Goal: Transaction & Acquisition: Purchase product/service

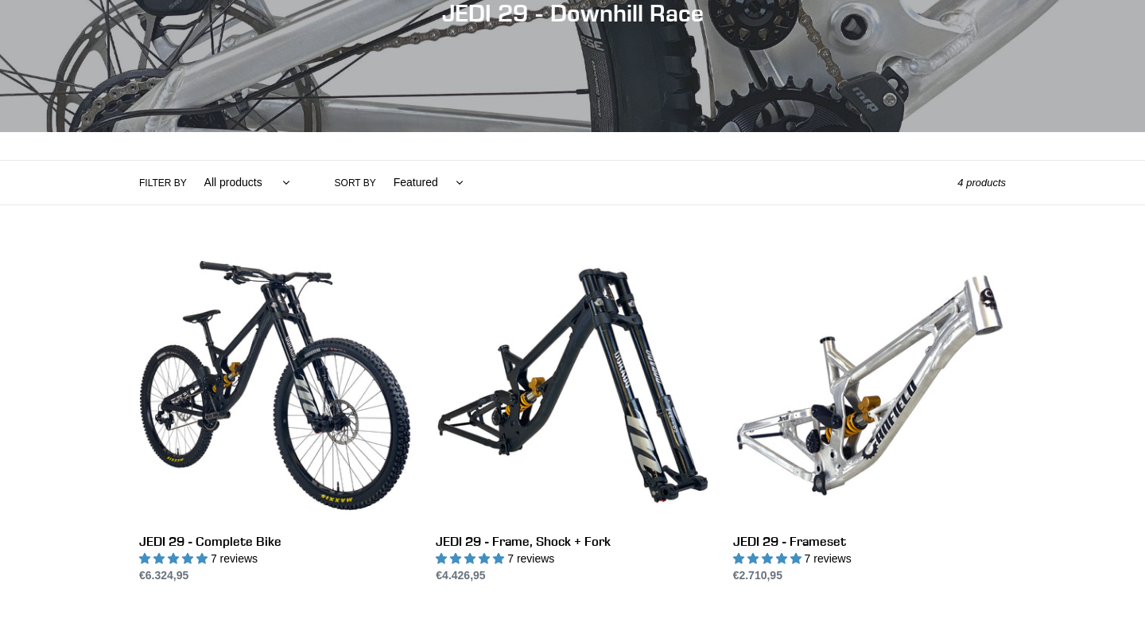
scroll to position [233, 0]
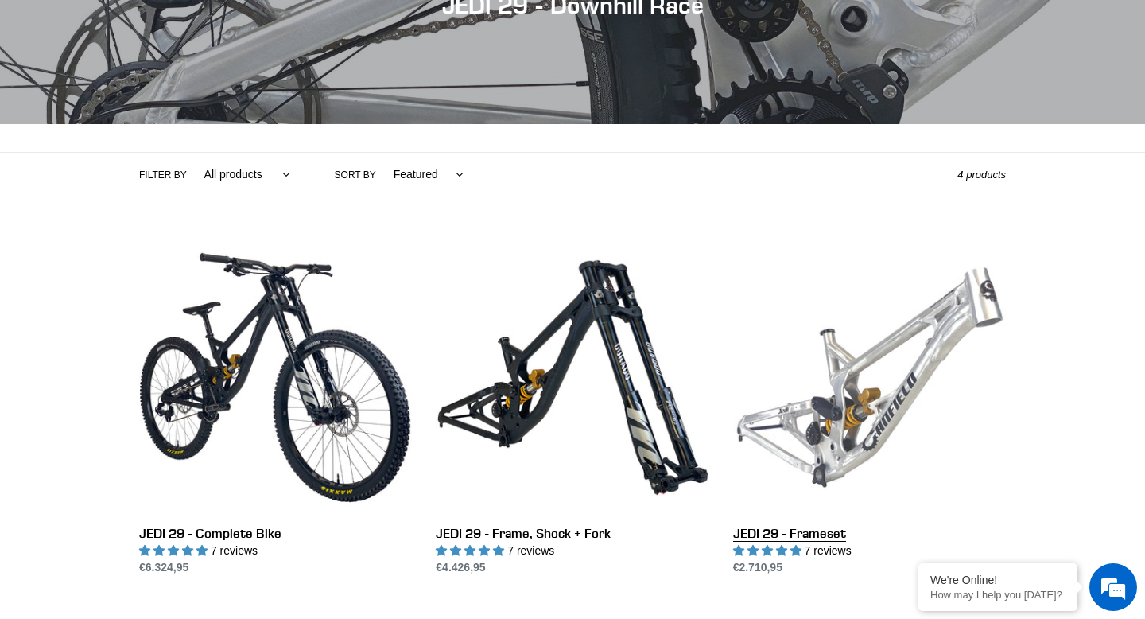
click at [901, 401] on link "JEDI 29 - Frameset" at bounding box center [869, 408] width 273 height 335
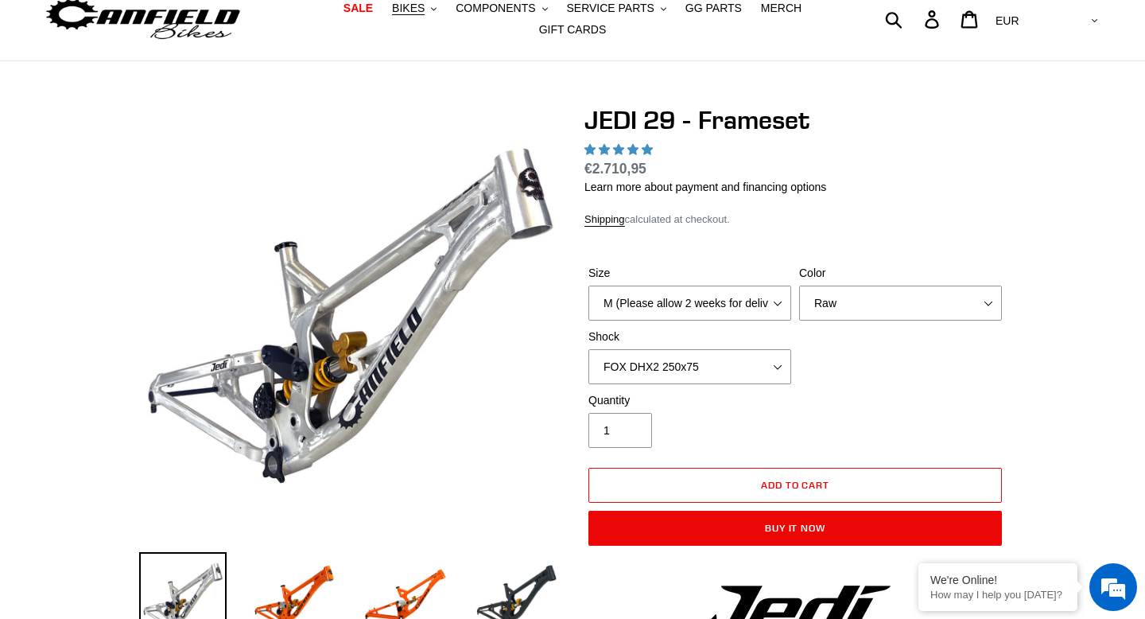
select select "highest-rating"
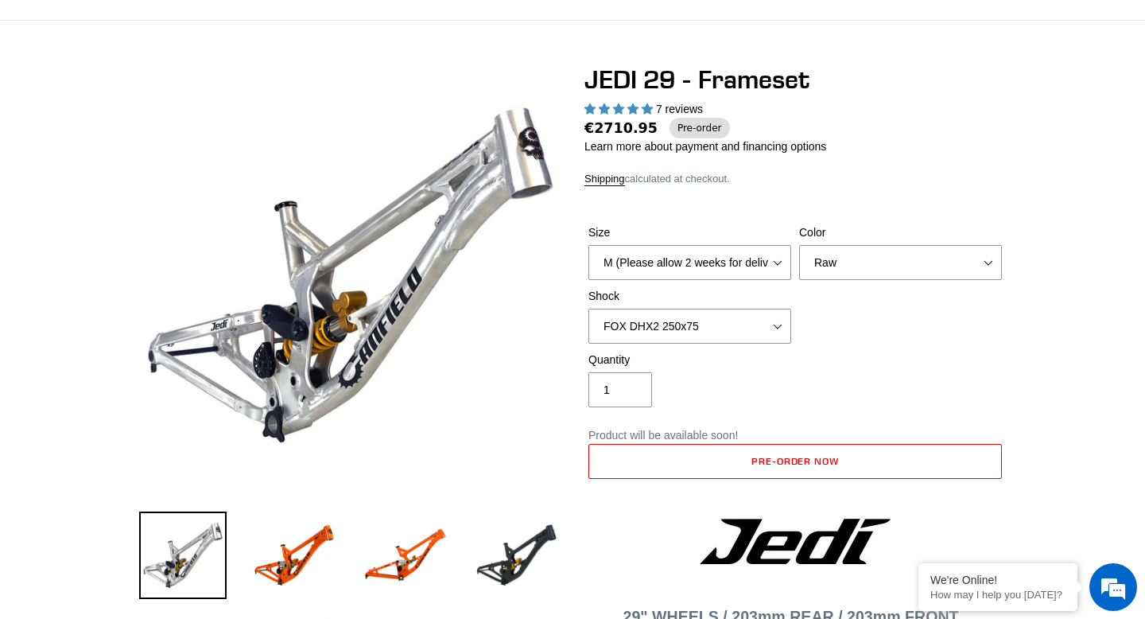
scroll to position [95, 0]
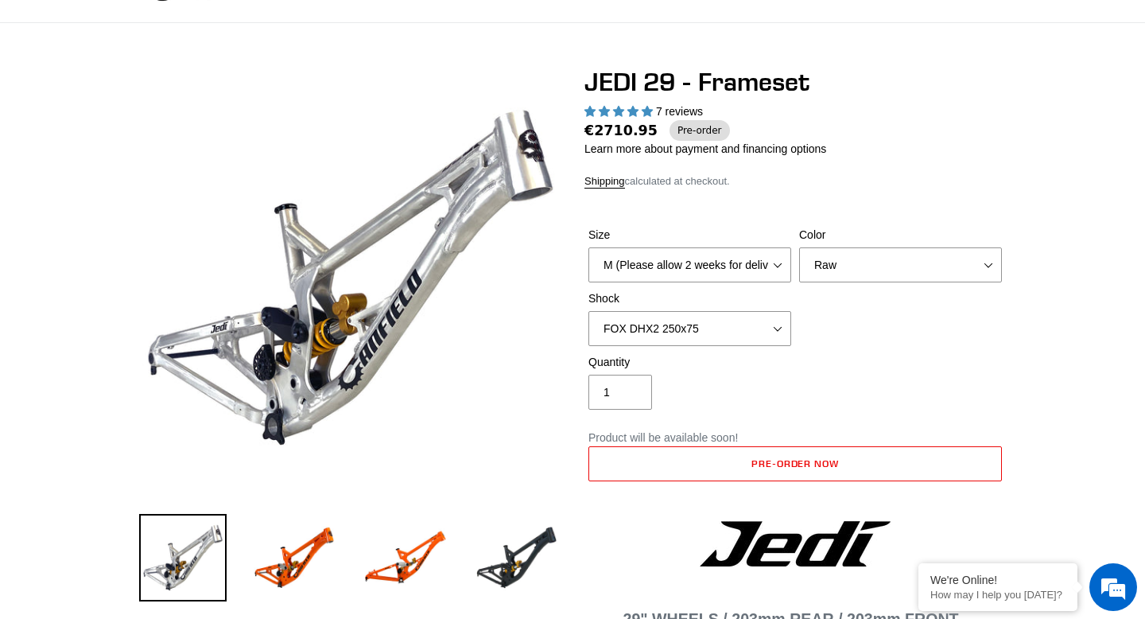
click at [592, 137] on span "€2710.95" at bounding box center [620, 130] width 73 height 21
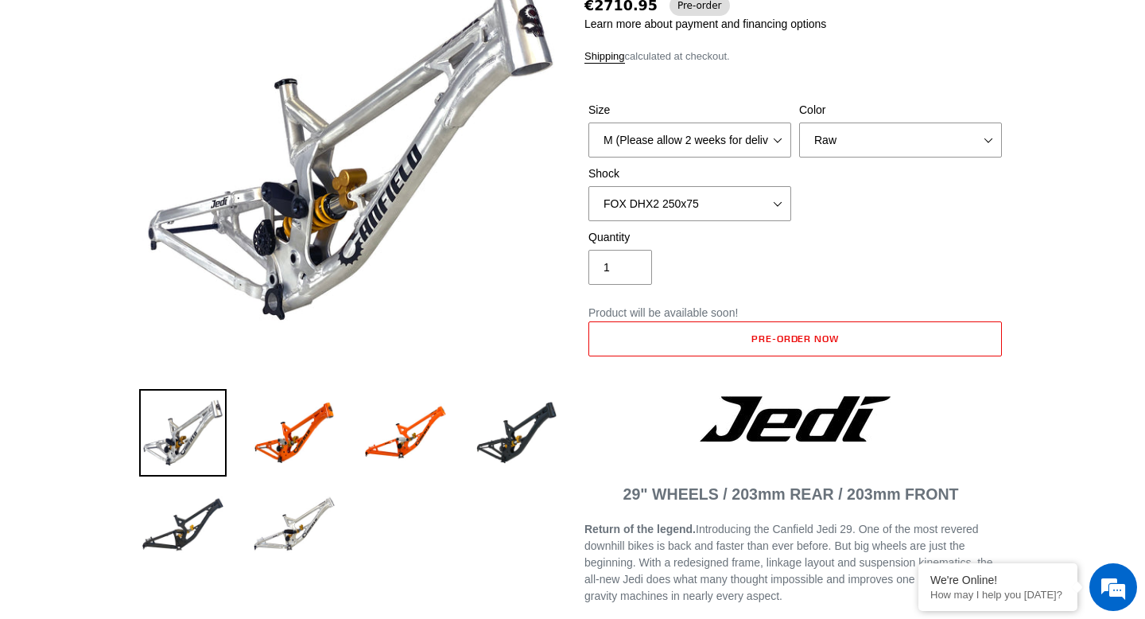
scroll to position [0, 0]
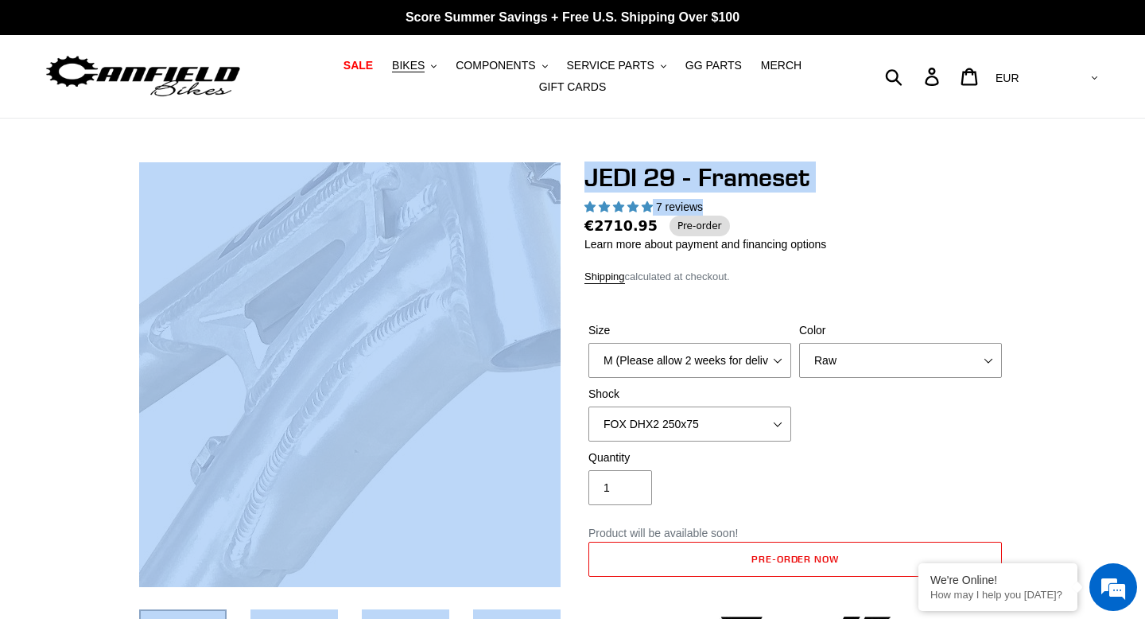
drag, startPoint x: 646, startPoint y: 211, endPoint x: 522, endPoint y: 270, distance: 137.7
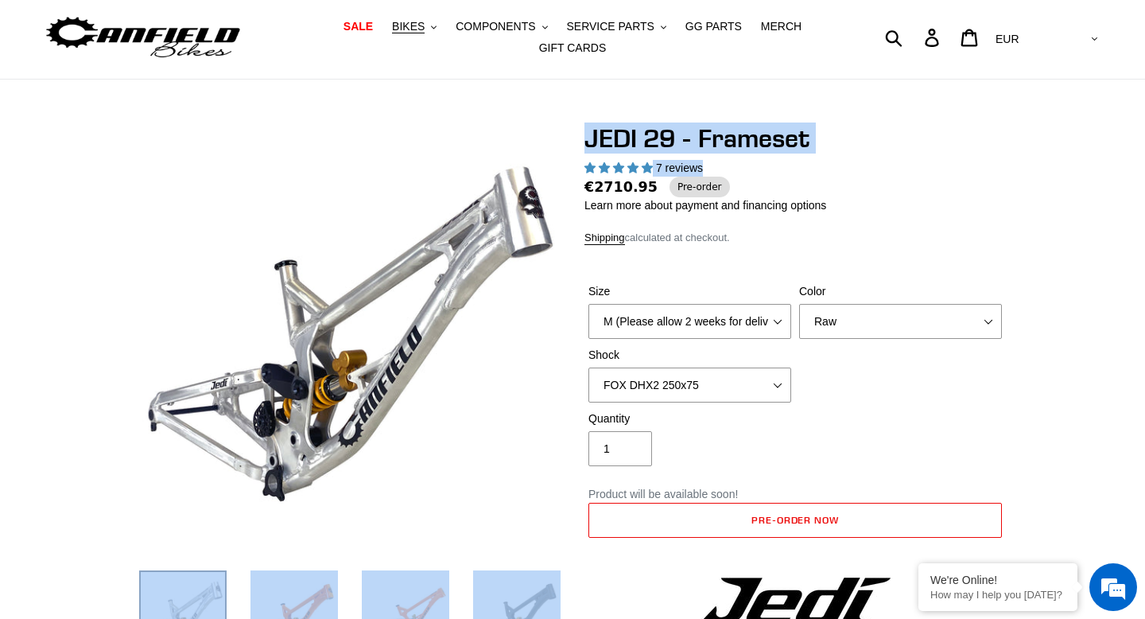
scroll to position [21, 0]
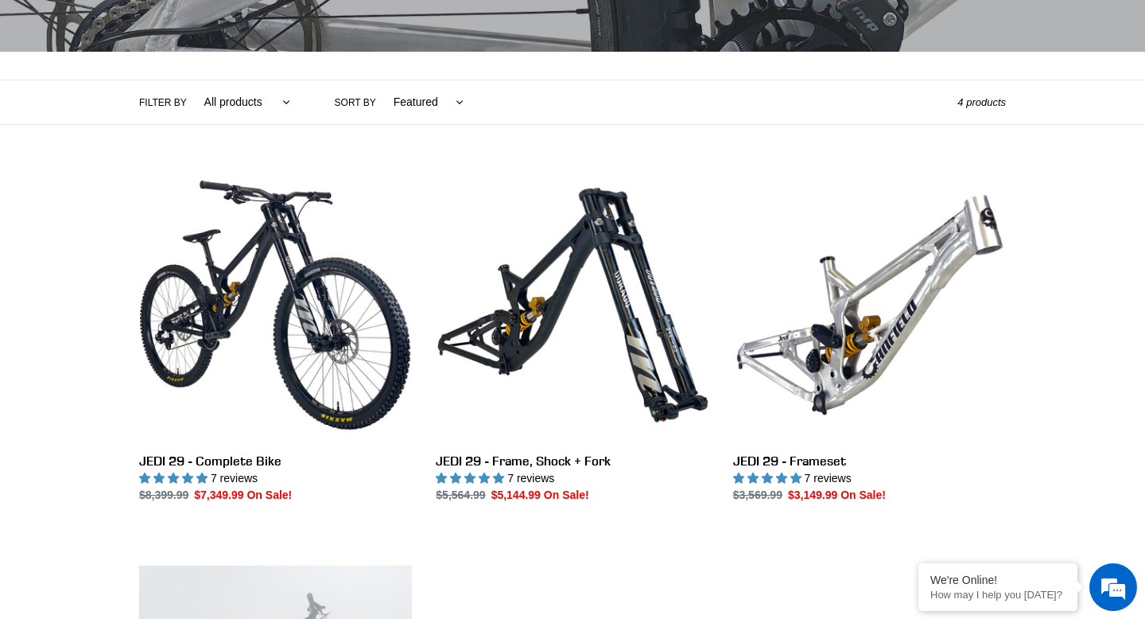
scroll to position [308, 0]
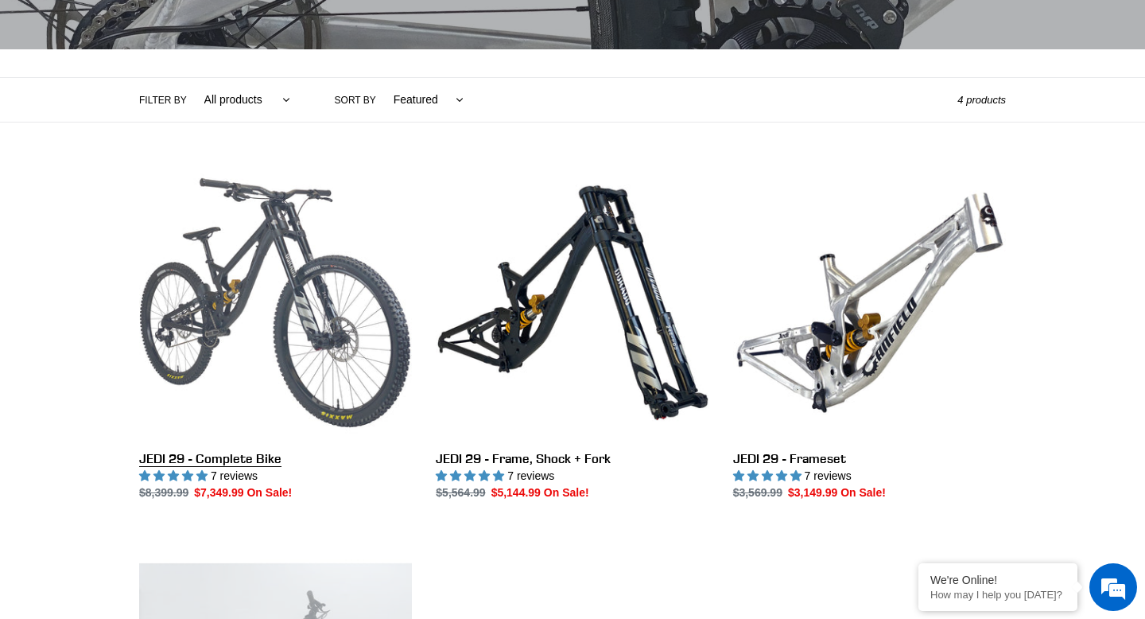
click at [240, 359] on link "JEDI 29 - Complete Bike" at bounding box center [275, 333] width 273 height 335
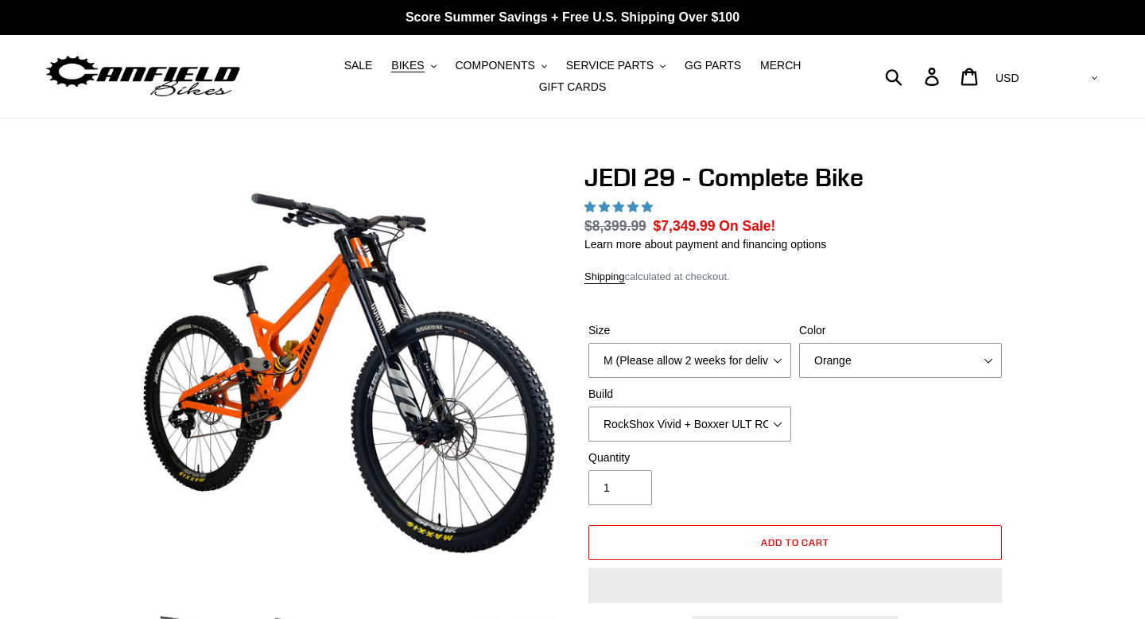
scroll to position [6, 0]
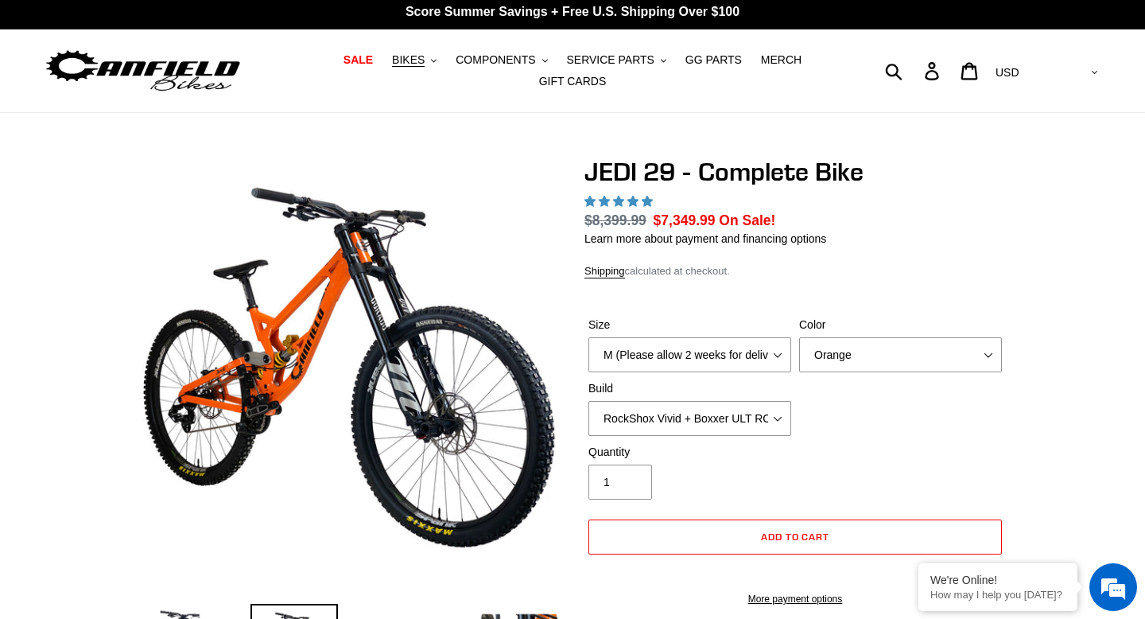
select select "highest-rating"
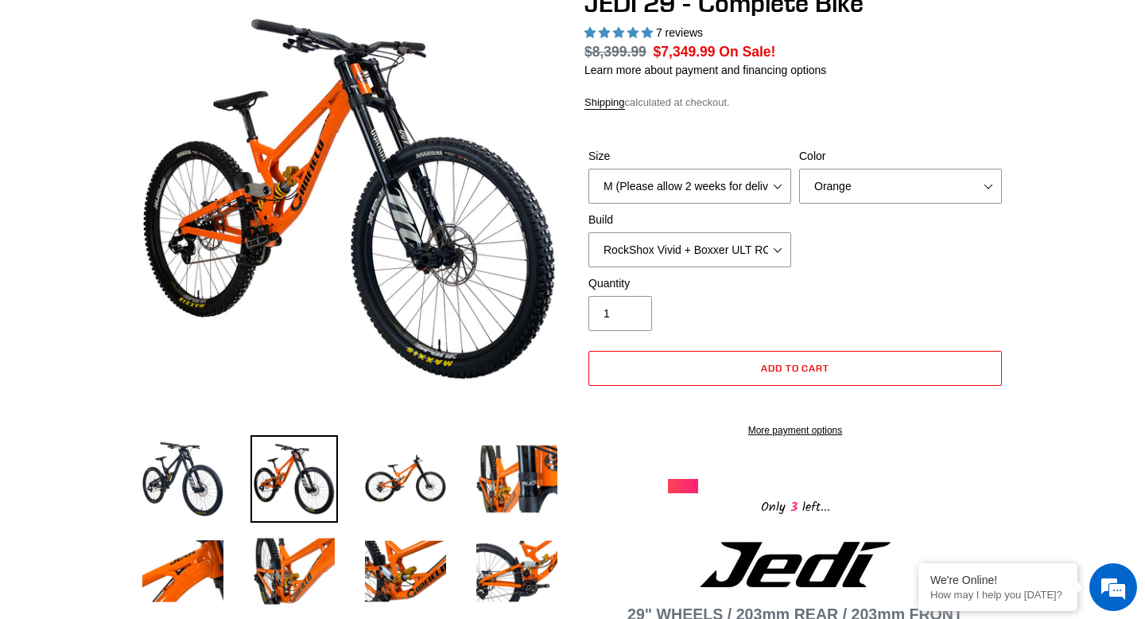
scroll to position [0, 0]
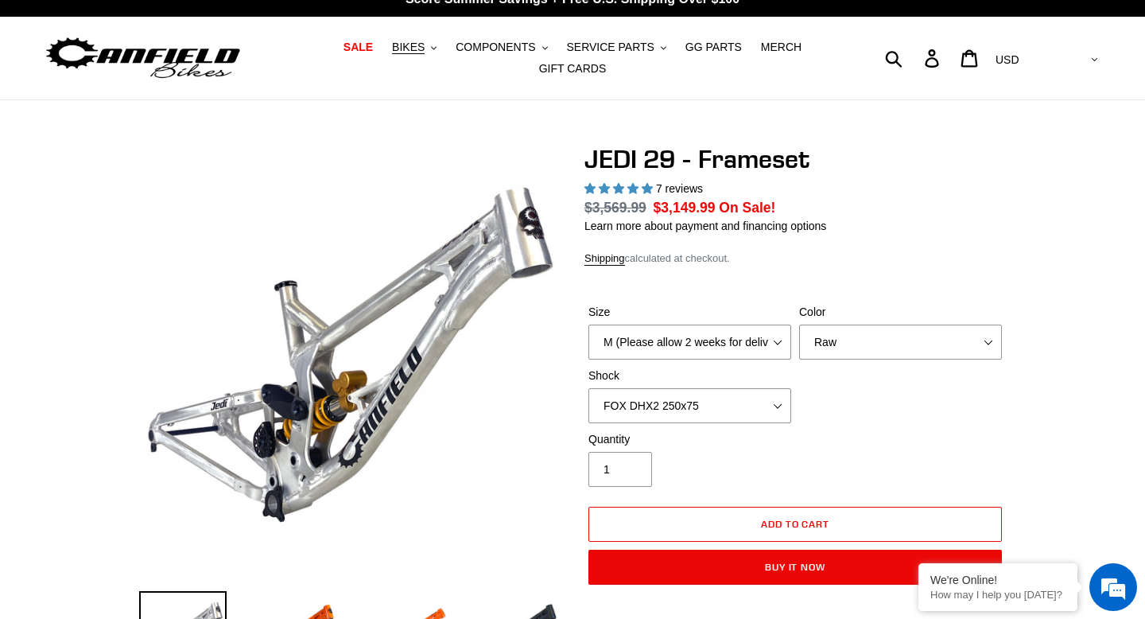
select select "highest-rating"
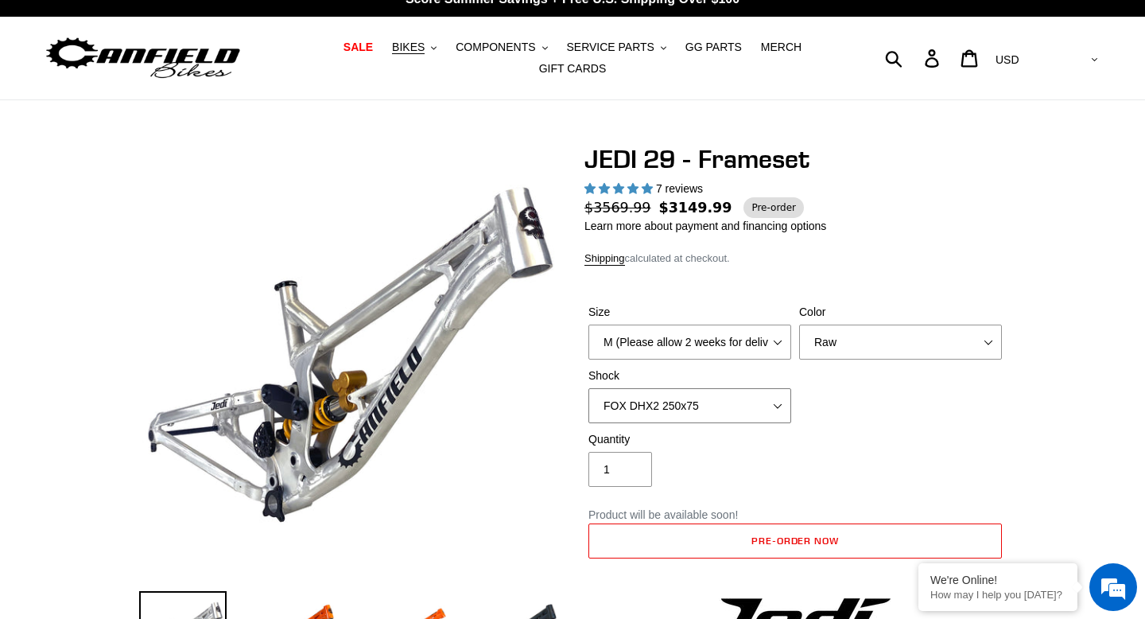
click at [709, 409] on select "No Shock FOX DHX2 250x75 RockShox Vivid Ultimate DH 250x75 EXT e-Storia LOX V3" at bounding box center [689, 405] width 203 height 35
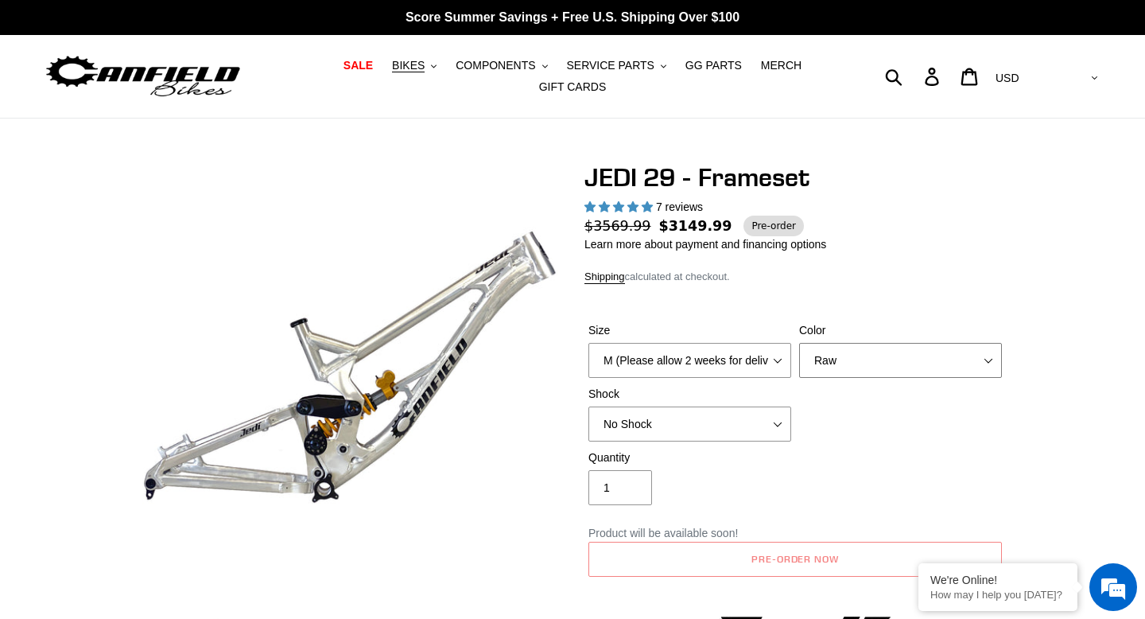
click at [882, 363] on select "Orange Raw Stealth Black" at bounding box center [900, 360] width 203 height 35
click at [747, 423] on select "No Shock FOX DHX2 250x75 RockShox Vivid Ultimate DH 250x75 EXT e-Storia LOX V3" at bounding box center [689, 423] width 203 height 35
click at [760, 417] on select "No Shock FOX DHX2 250x75 RockShox Vivid Ultimate DH 250x75 EXT e-Storia LOX V3" at bounding box center [689, 423] width 203 height 35
click at [758, 429] on select "No Shock FOX DHX2 250x75 RockShox Vivid Ultimate DH 250x75 EXT e-Storia LOX V3" at bounding box center [689, 423] width 203 height 35
select select "No Shock"
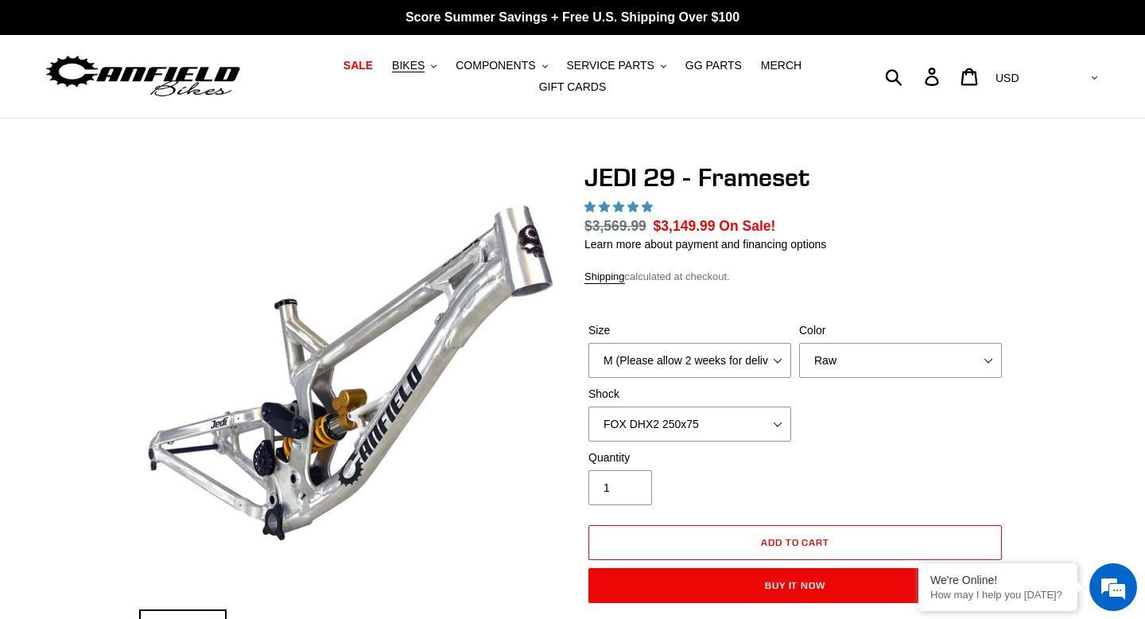
select select "highest-rating"
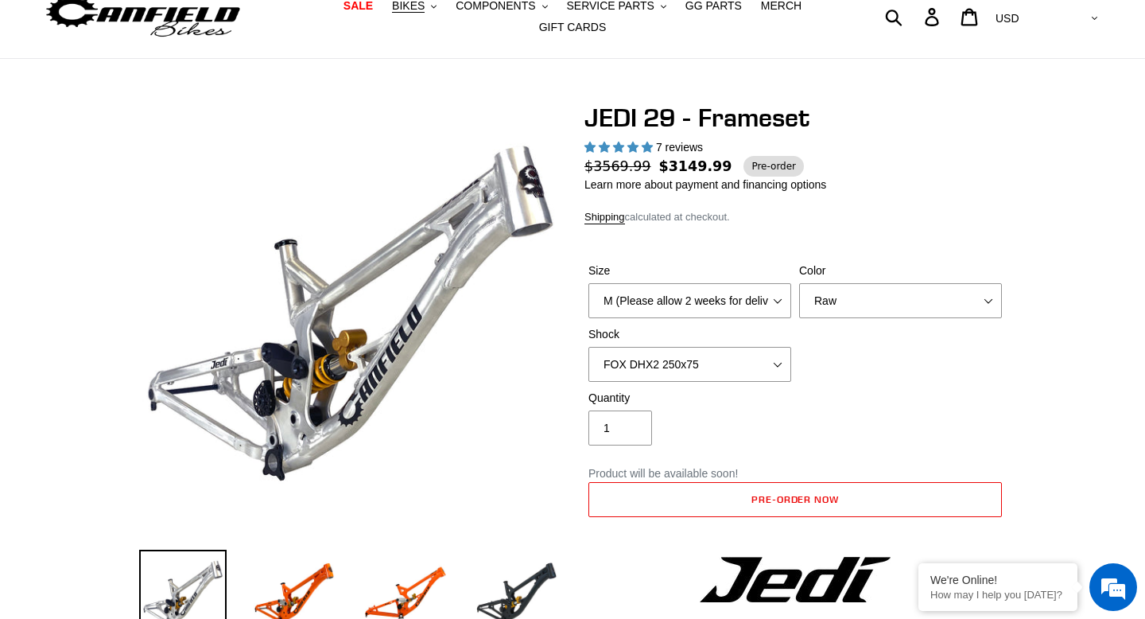
scroll to position [62, 0]
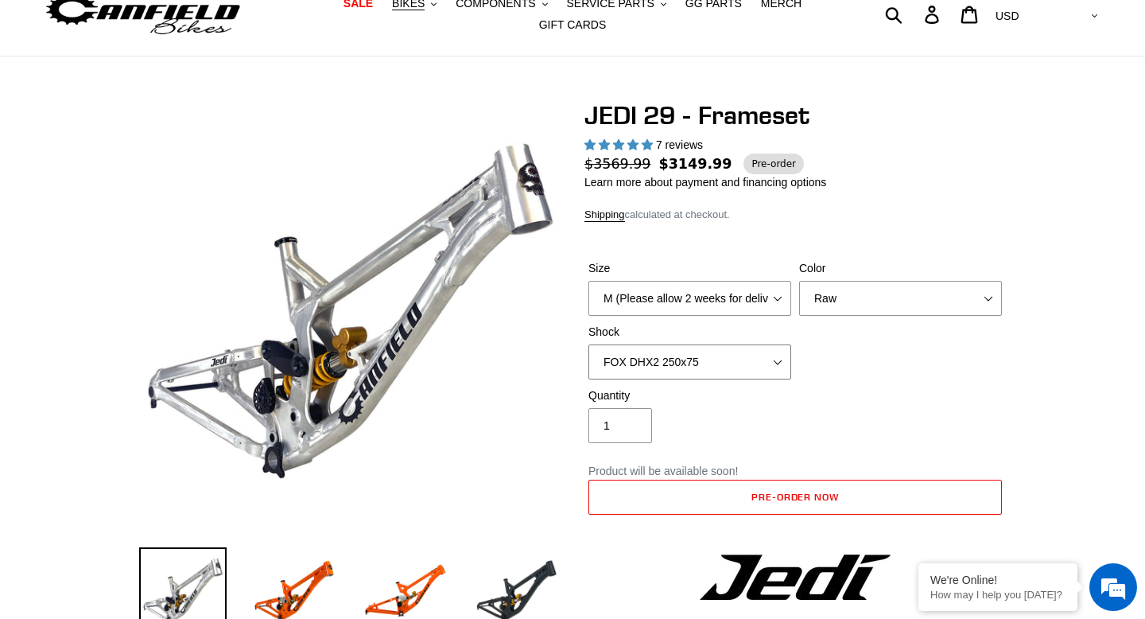
click at [753, 359] on select "No Shock FOX DHX2 250x75 RockShox Vivid Ultimate DH 250x75 EXT e-Storia LOX V3" at bounding box center [689, 361] width 203 height 35
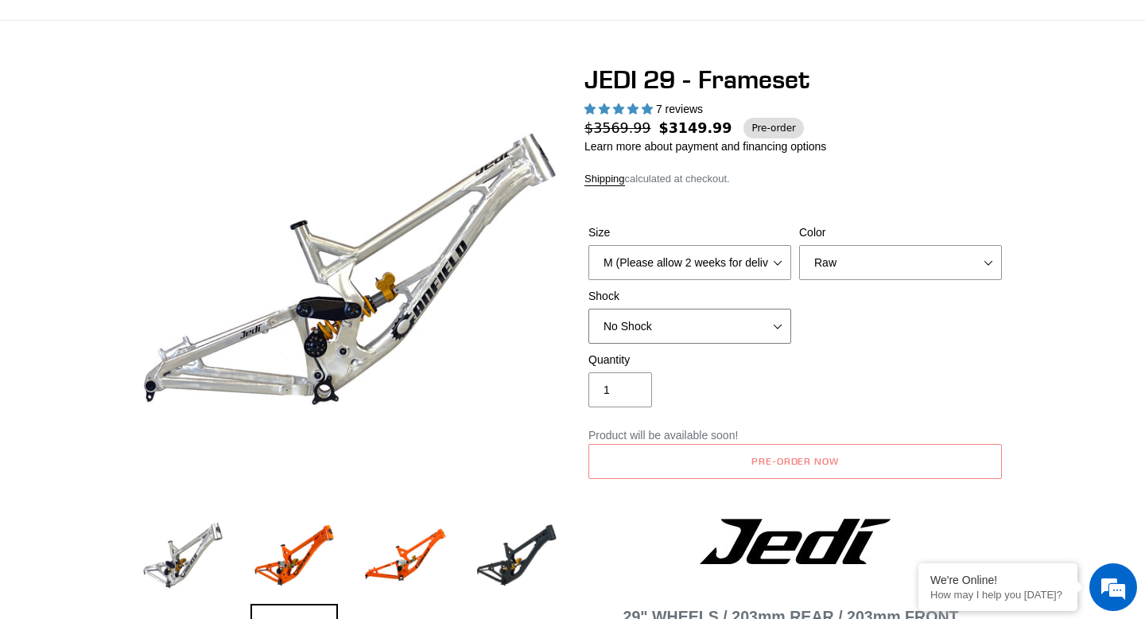
scroll to position [0, 0]
click at [855, 461] on button "Pre-order now" at bounding box center [794, 461] width 413 height 35
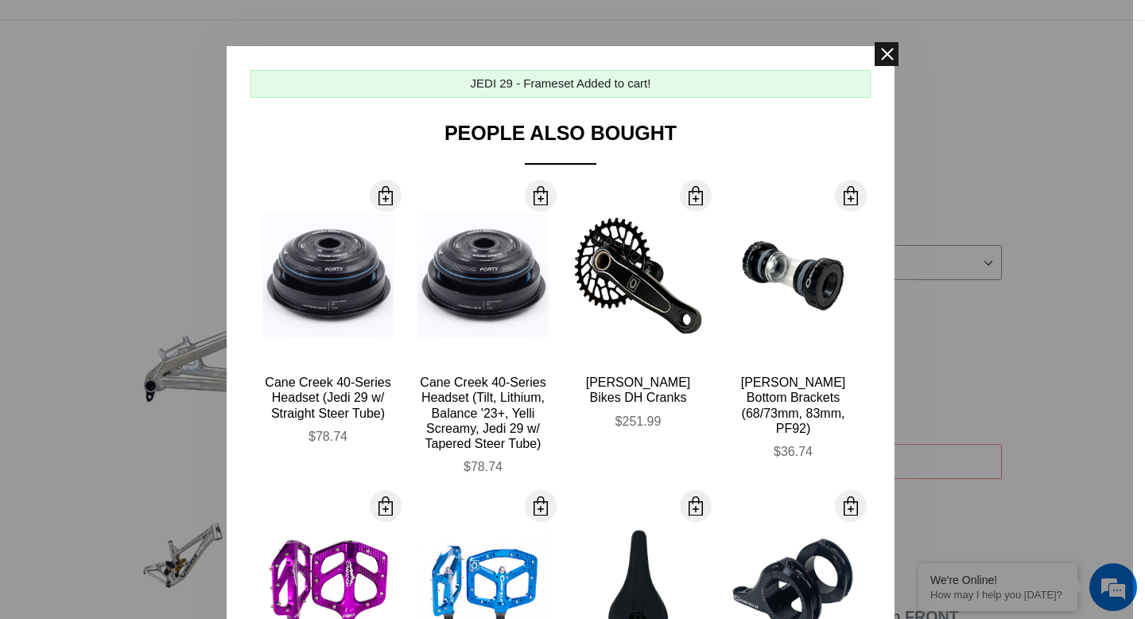
click at [881, 54] on span at bounding box center [887, 54] width 24 height 24
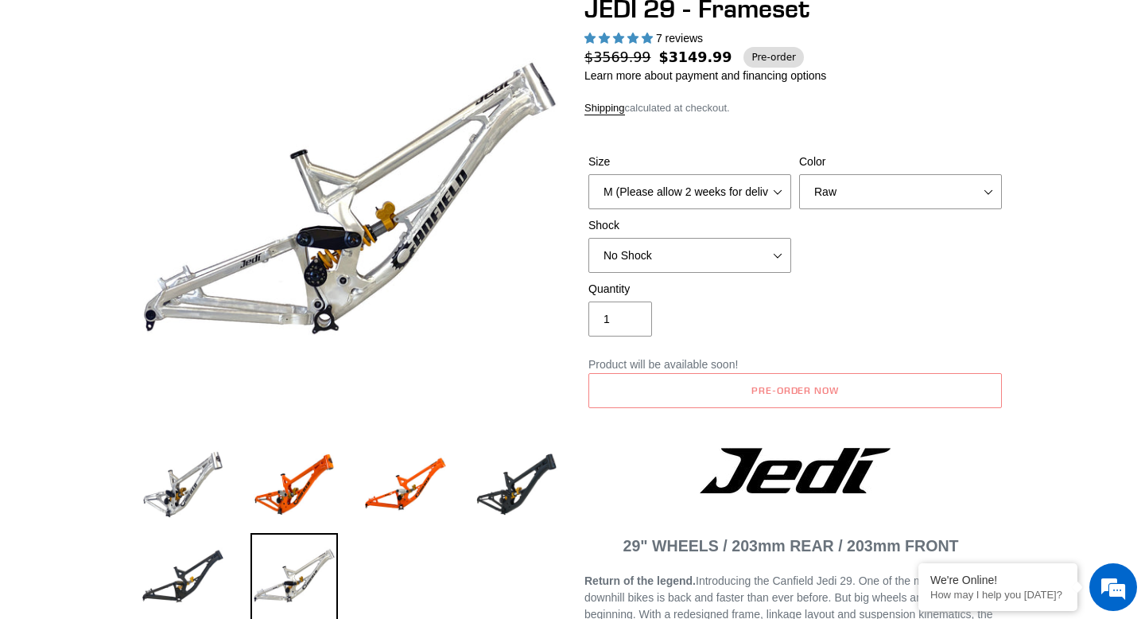
click at [843, 333] on div "Quantity 1" at bounding box center [794, 313] width 421 height 64
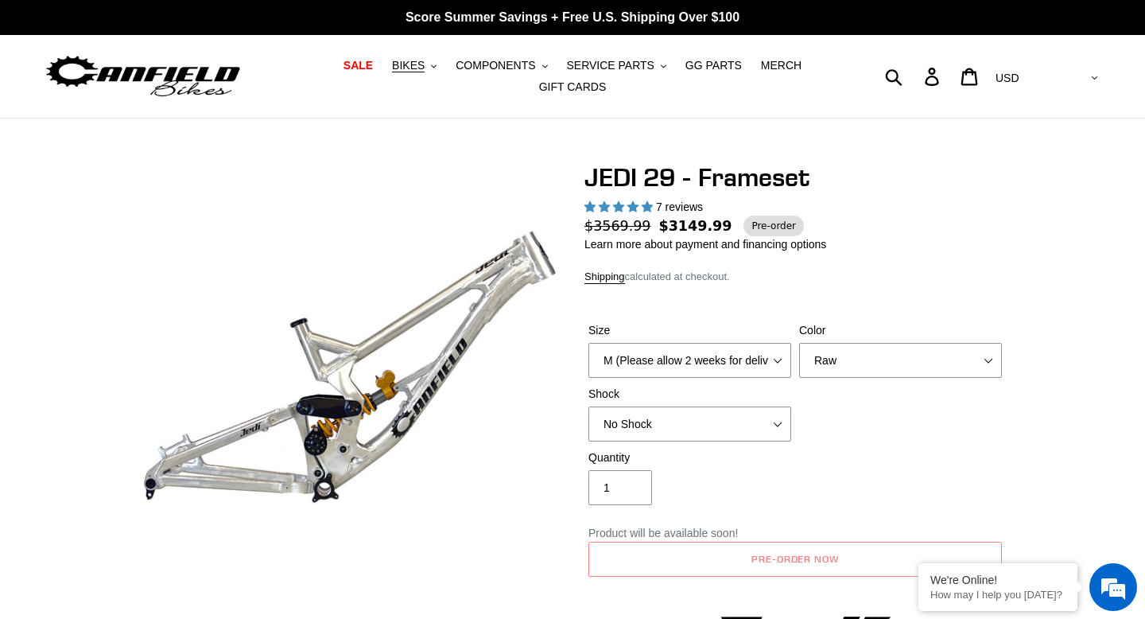
click at [746, 229] on span "Pre-order" at bounding box center [773, 225] width 60 height 21
click at [770, 220] on span "Pre-order" at bounding box center [773, 225] width 60 height 21
click at [764, 220] on span "Pre-order" at bounding box center [773, 225] width 60 height 21
click at [692, 220] on span "$3149.99" at bounding box center [695, 225] width 73 height 21
click at [684, 432] on select "No Shock FOX DHX2 250x75 RockShox Vivid Ultimate DH 250x75 EXT e-Storia LOX V3" at bounding box center [689, 423] width 203 height 35
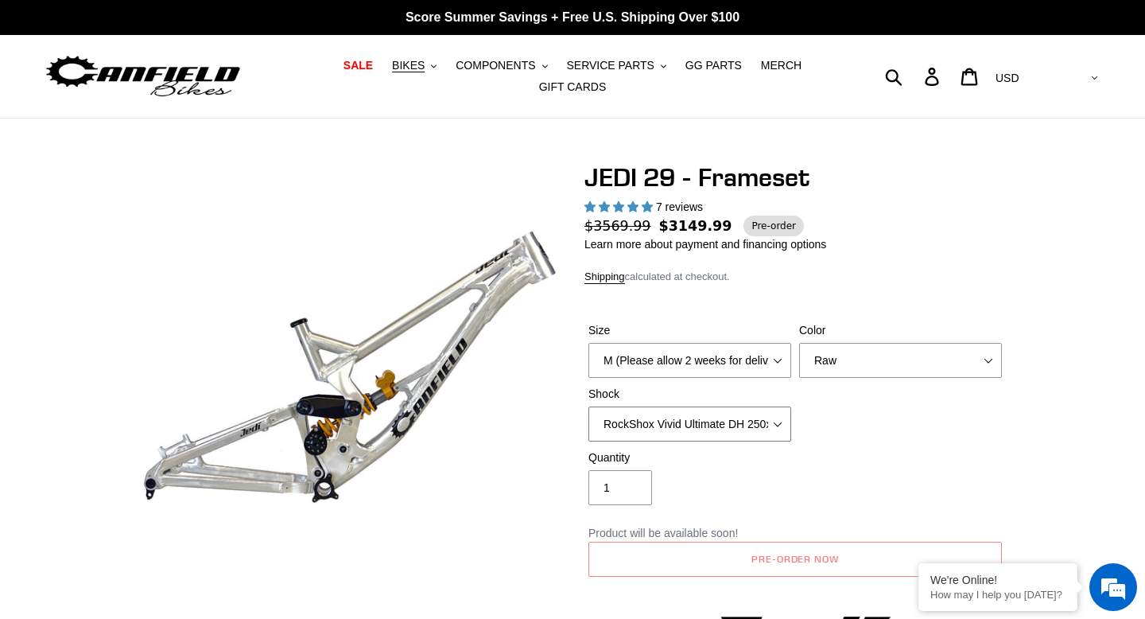
click at [725, 425] on select "No Shock FOX DHX2 250x75 RockShox Vivid Ultimate DH 250x75 EXT e-Storia LOX V3" at bounding box center [689, 423] width 203 height 35
click at [745, 423] on select "No Shock FOX DHX2 250x75 RockShox Vivid Ultimate DH 250x75 EXT e-Storia LOX V3" at bounding box center [689, 423] width 203 height 35
select select "FOX DHX2 250x75"
click at [737, 558] on button "Pre-order now" at bounding box center [794, 558] width 413 height 35
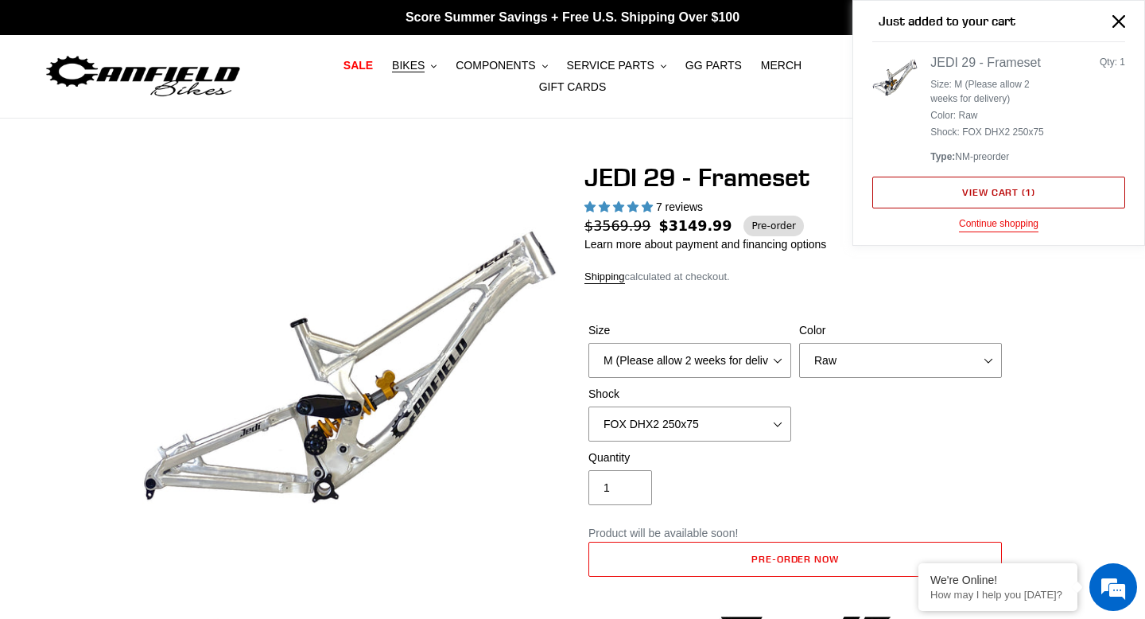
click at [960, 197] on link "View cart ( 1 )" at bounding box center [998, 192] width 253 height 32
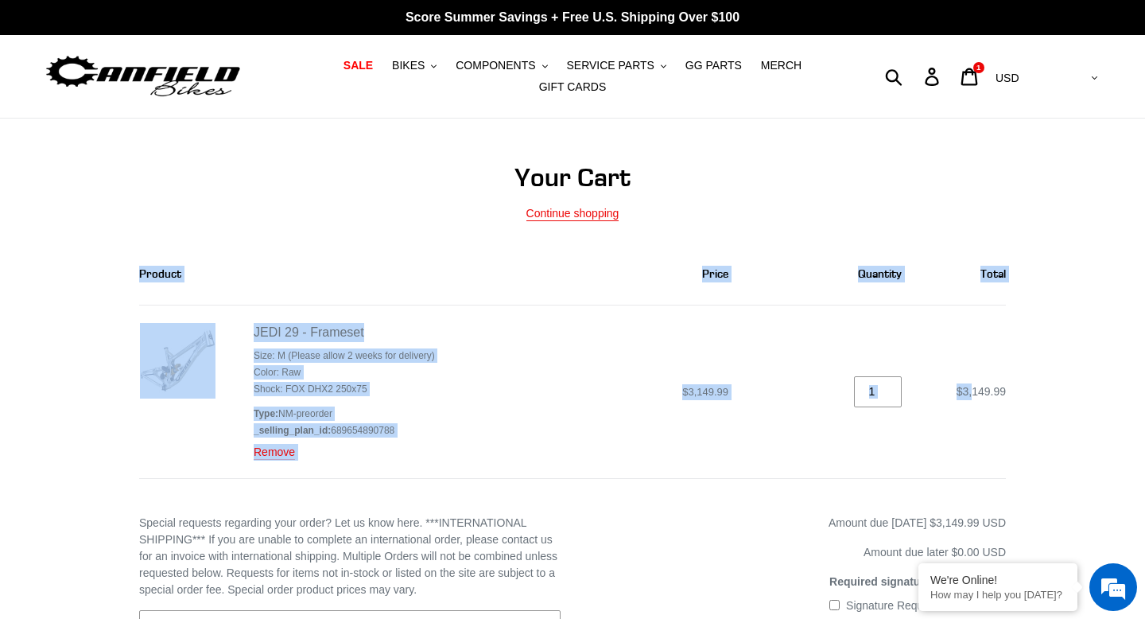
drag, startPoint x: 970, startPoint y: 393, endPoint x: 1031, endPoint y: 396, distance: 61.3
click at [1031, 396] on div "Your Cart Continue shopping Product Price Quantity Total JEDI 29 - Frameset Siz…" at bounding box center [572, 538] width 954 height 752
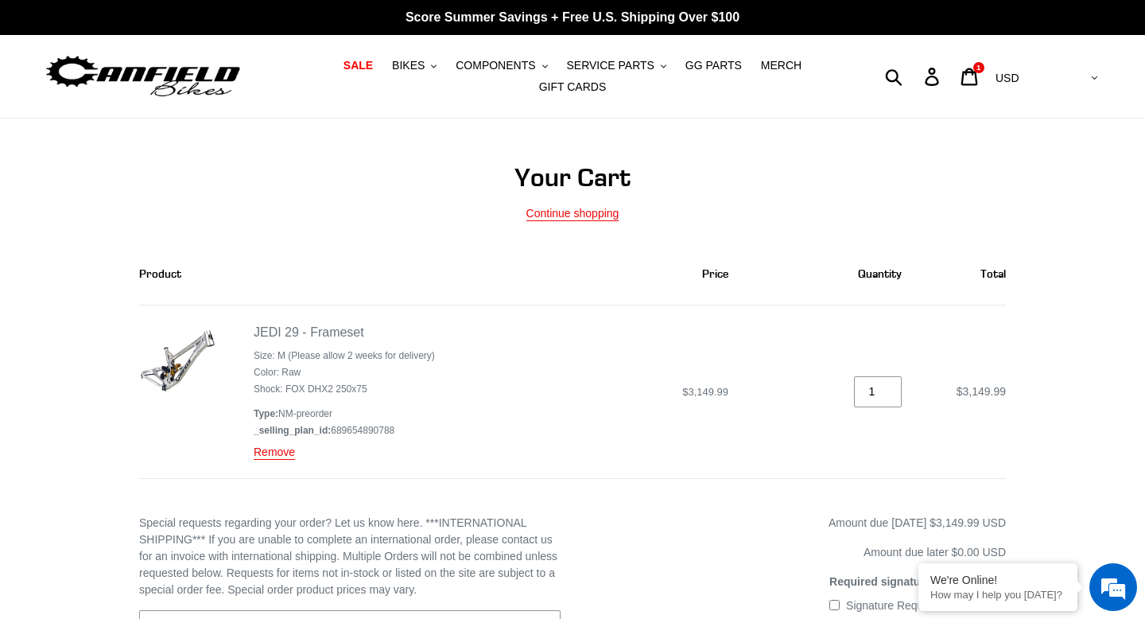
click at [1034, 405] on div "Your Cart Continue shopping Product Price Quantity Total JEDI 29 - Frameset Siz…" at bounding box center [572, 538] width 954 height 752
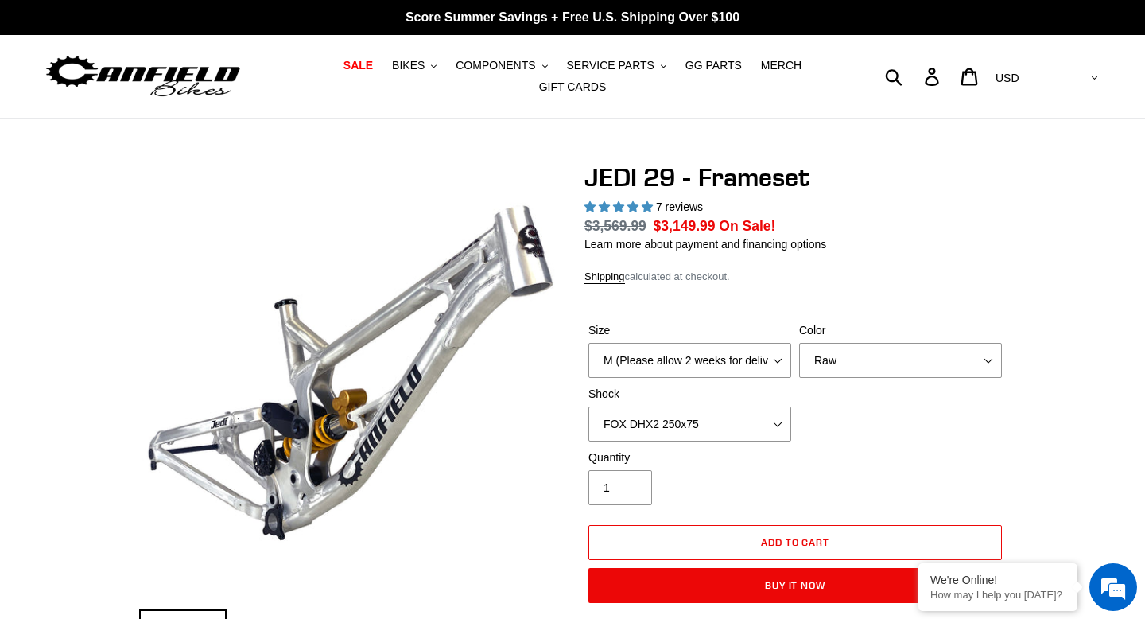
select select "highest-rating"
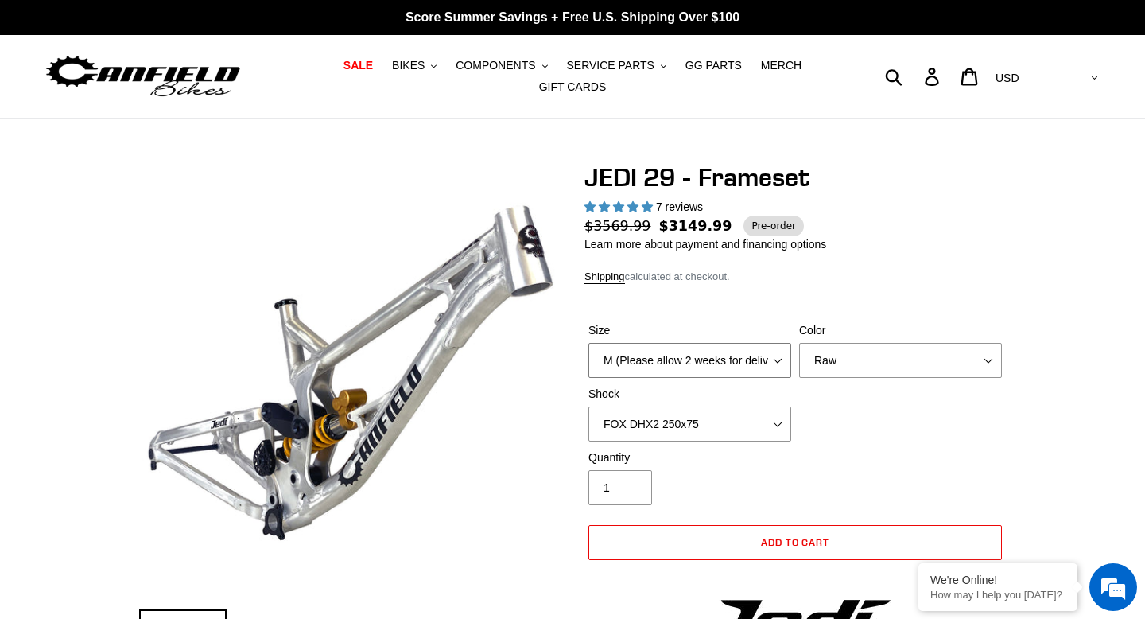
click at [764, 363] on select "M (Please allow 2 weeks for delivery) L (Please allow 2 weeks for delivery) XL" at bounding box center [689, 360] width 203 height 35
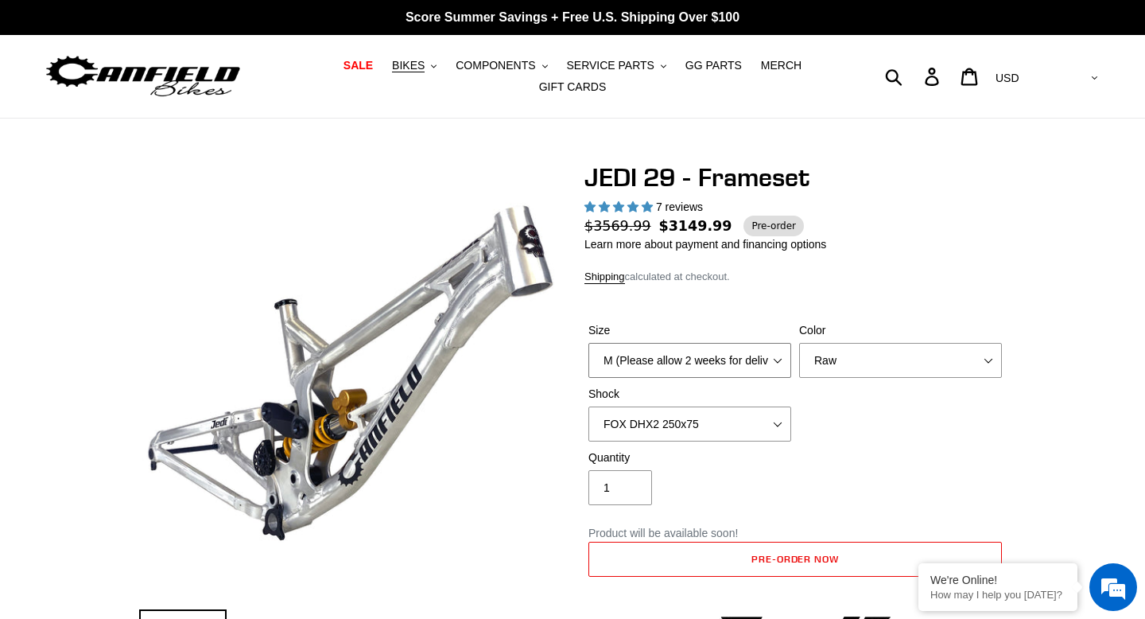
click at [777, 360] on select "M (Please allow 2 weeks for delivery) L (Please allow 2 weeks for delivery) XL" at bounding box center [689, 360] width 203 height 35
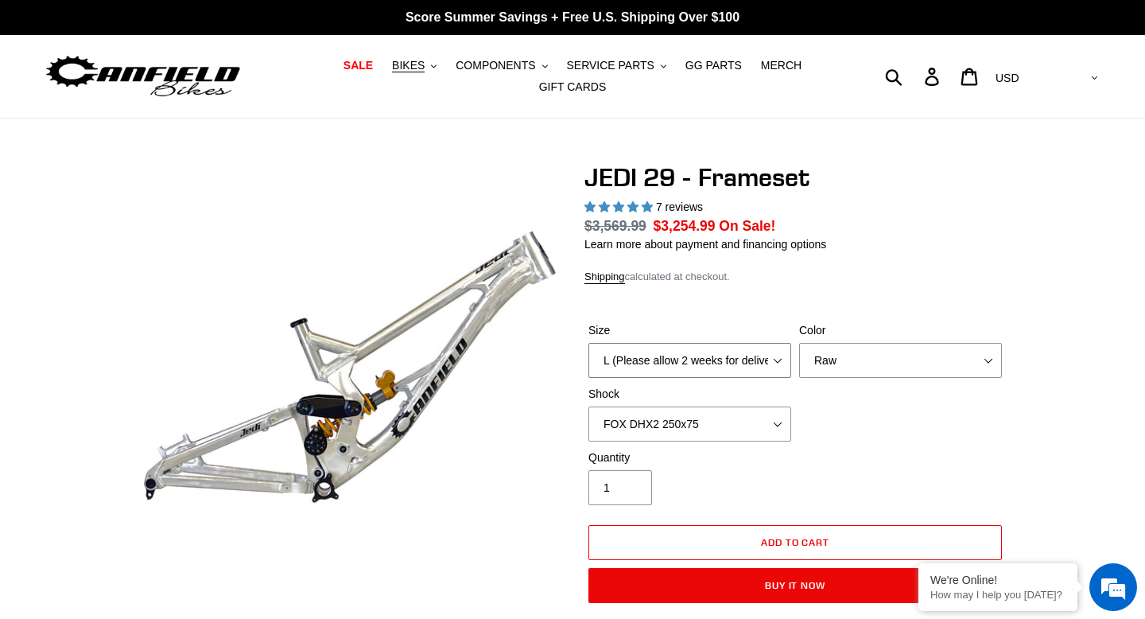
click at [772, 360] on select "M (Please allow 2 weeks for delivery) L (Please allow 2 weeks for delivery) XL" at bounding box center [689, 360] width 203 height 35
click at [770, 363] on select "M (Please allow 2 weeks for delivery) L (Please allow 2 weeks for delivery) XL" at bounding box center [689, 360] width 203 height 35
select select "M (Please allow 2 weeks for delivery)"
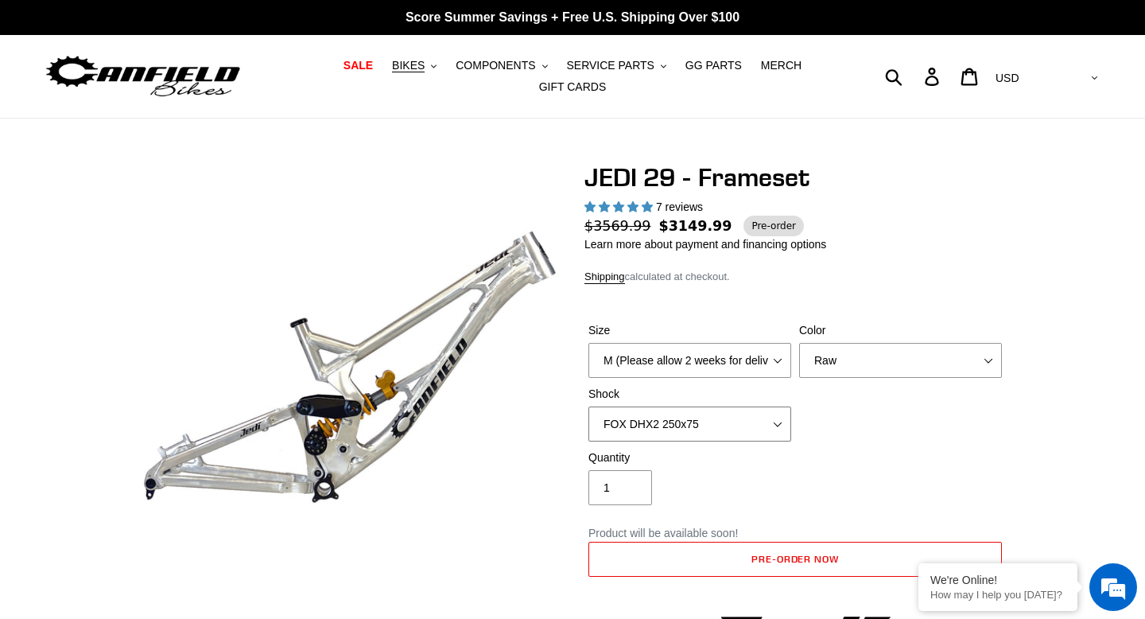
click at [757, 422] on select "No Shock FOX DHX2 250x75 RockShox Vivid Ultimate DH 250x75 EXT e-Storia LOX V3" at bounding box center [689, 423] width 203 height 35
click at [766, 417] on select "No Shock FOX DHX2 250x75 RockShox Vivid Ultimate DH 250x75 EXT e-Storia LOX V3" at bounding box center [689, 423] width 203 height 35
click at [767, 429] on select "No Shock FOX DHX2 250x75 RockShox Vivid Ultimate DH 250x75 EXT e-Storia LOX V3" at bounding box center [689, 423] width 203 height 35
select select "No Shock"
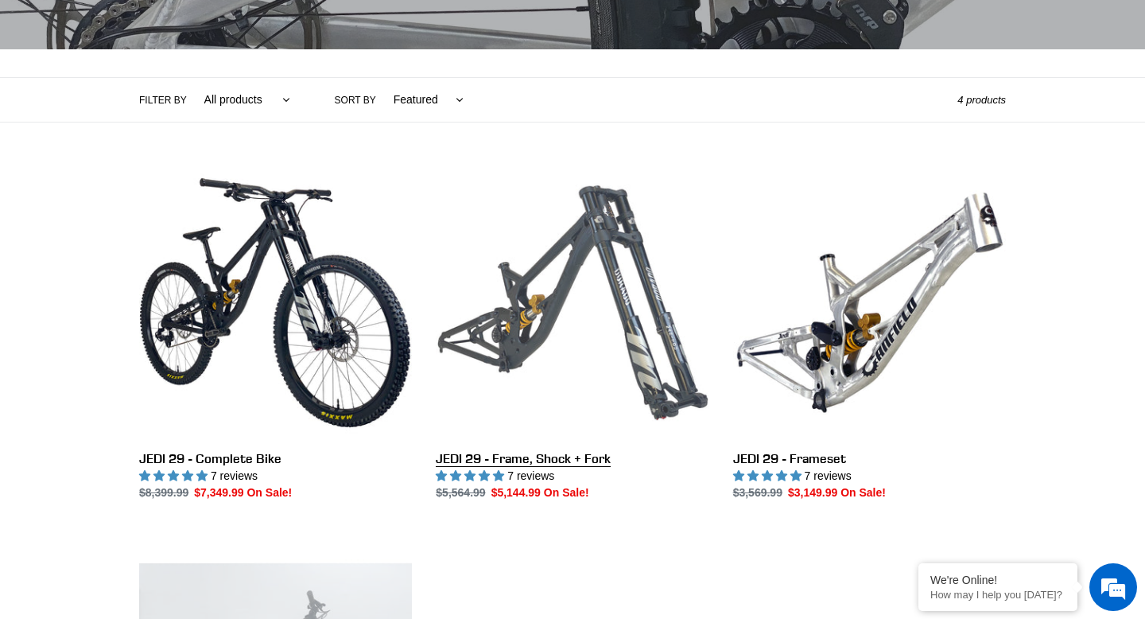
click at [670, 328] on link "JEDI 29 - Frame, Shock + Fork" at bounding box center [572, 333] width 273 height 335
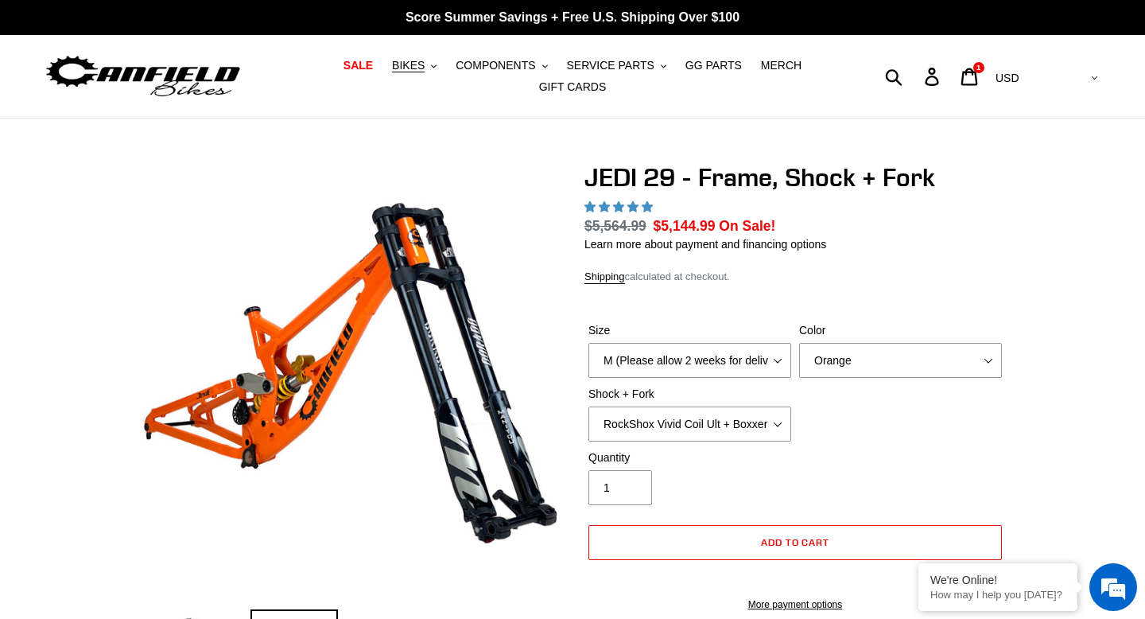
select select "highest-rating"
select select "Fox DHX2 250x75 + Fox 40 Float Grip2"
click at [873, 364] on select "Orange Stealth Black Raw" at bounding box center [900, 360] width 203 height 35
select select "Raw"
click at [745, 424] on select "RockShox Vivid Coil Ult + Boxxer RC2 C3 Ult Fox DHX2 250x75 + Fox 40 Float Grip…" at bounding box center [689, 423] width 203 height 35
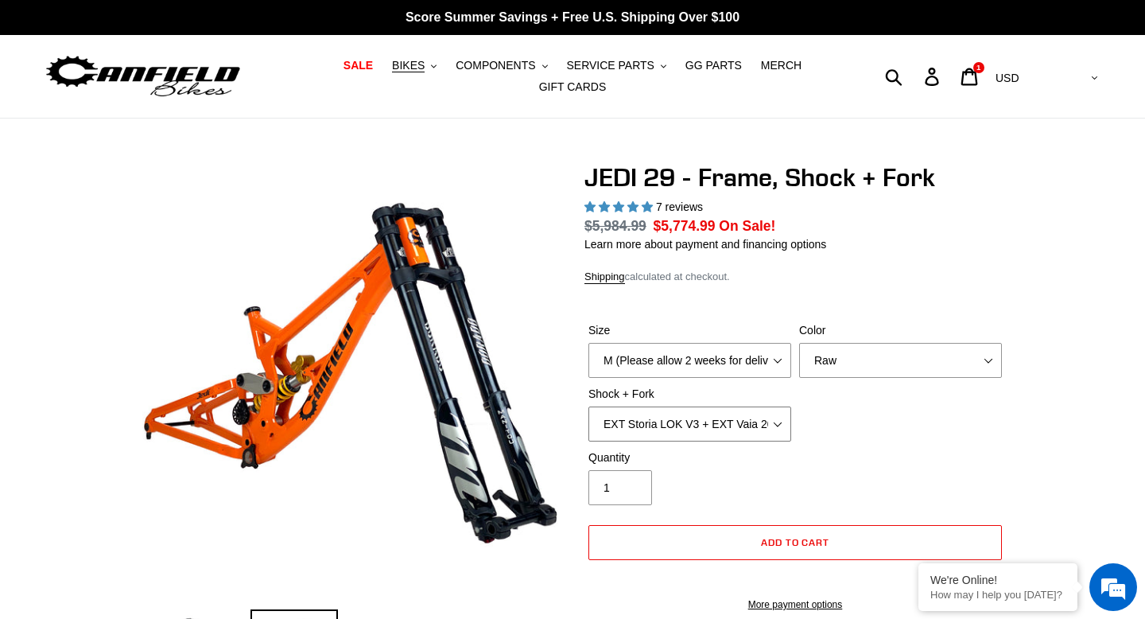
click at [767, 421] on select "RockShox Vivid Coil Ult + Boxxer RC2 C3 Ult Fox DHX2 250x75 + Fox 40 Float Grip…" at bounding box center [689, 423] width 203 height 35
click at [765, 398] on label "Shock + Fork" at bounding box center [689, 394] width 203 height 17
click at [765, 406] on select "RockShox Vivid Coil Ult + Boxxer RC2 C3 Ult Fox DHX2 250x75 + Fox 40 Float Grip…" at bounding box center [689, 423] width 203 height 35
click at [770, 421] on select "RockShox Vivid Coil Ult + Boxxer RC2 C3 Ult Fox DHX2 250x75 + Fox 40 Float Grip…" at bounding box center [689, 423] width 203 height 35
select select "EXT Storia LOK V3 + EXT Vaia 200"
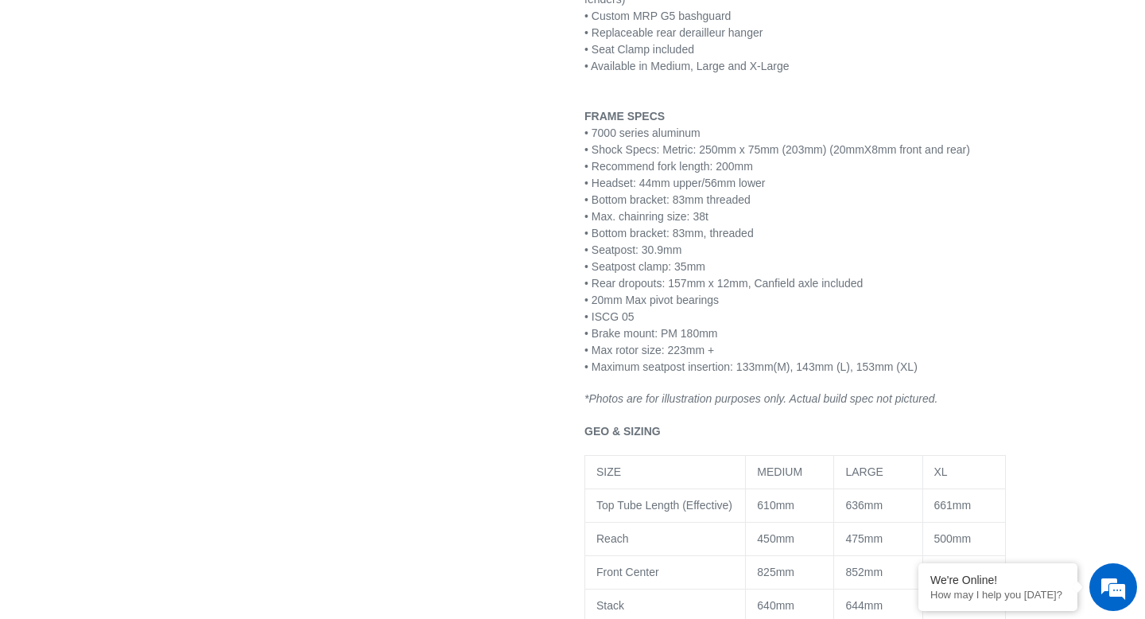
scroll to position [1212, 0]
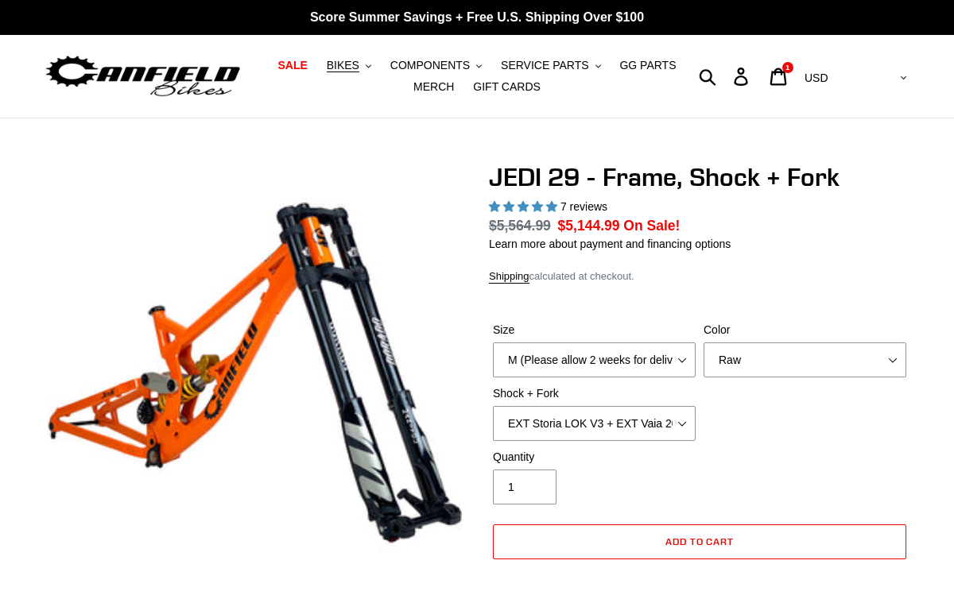
select select "Raw"
select select "EXT Storia LOK V3 + EXT Vaia 200"
